Goal: Task Accomplishment & Management: Use online tool/utility

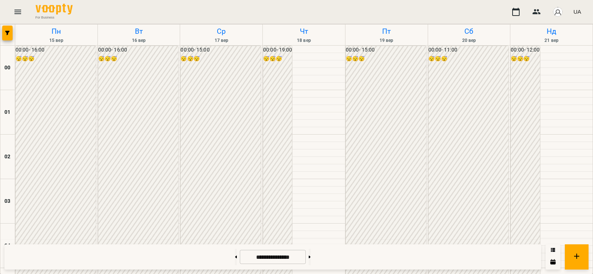
scroll to position [613, 0]
drag, startPoint x: 185, startPoint y: 211, endPoint x: 144, endPoint y: 123, distance: 97.2
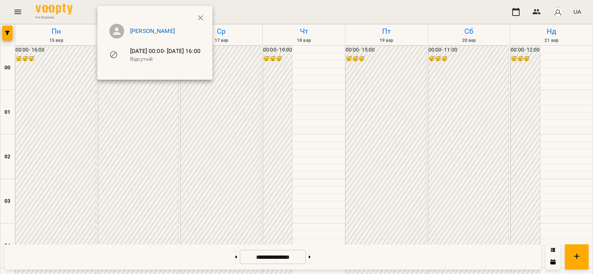
click at [209, 17] on button "button" at bounding box center [201, 18] width 18 height 18
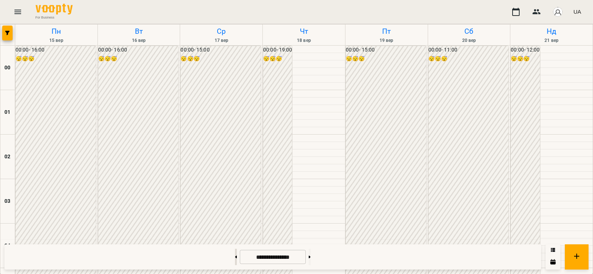
click at [235, 258] on button at bounding box center [236, 257] width 2 height 16
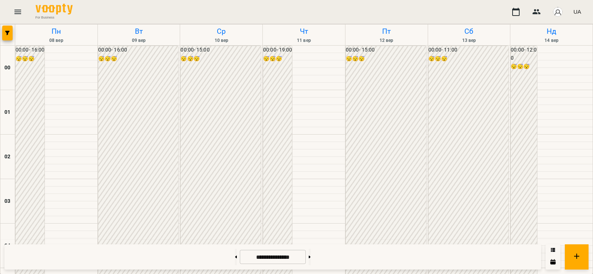
scroll to position [872, 0]
click at [235, 262] on button at bounding box center [236, 257] width 2 height 16
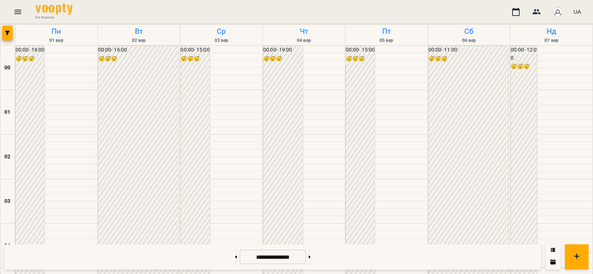
scroll to position [786, 0]
drag, startPoint x: 176, startPoint y: 274, endPoint x: 318, endPoint y: 260, distance: 142.9
click at [311, 260] on button at bounding box center [310, 257] width 2 height 16
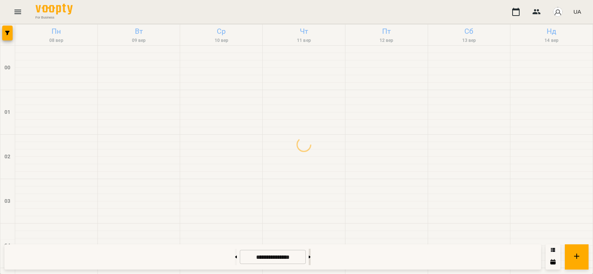
click at [311, 260] on button at bounding box center [310, 257] width 2 height 16
type input "**********"
